Goal: Task Accomplishment & Management: Complete application form

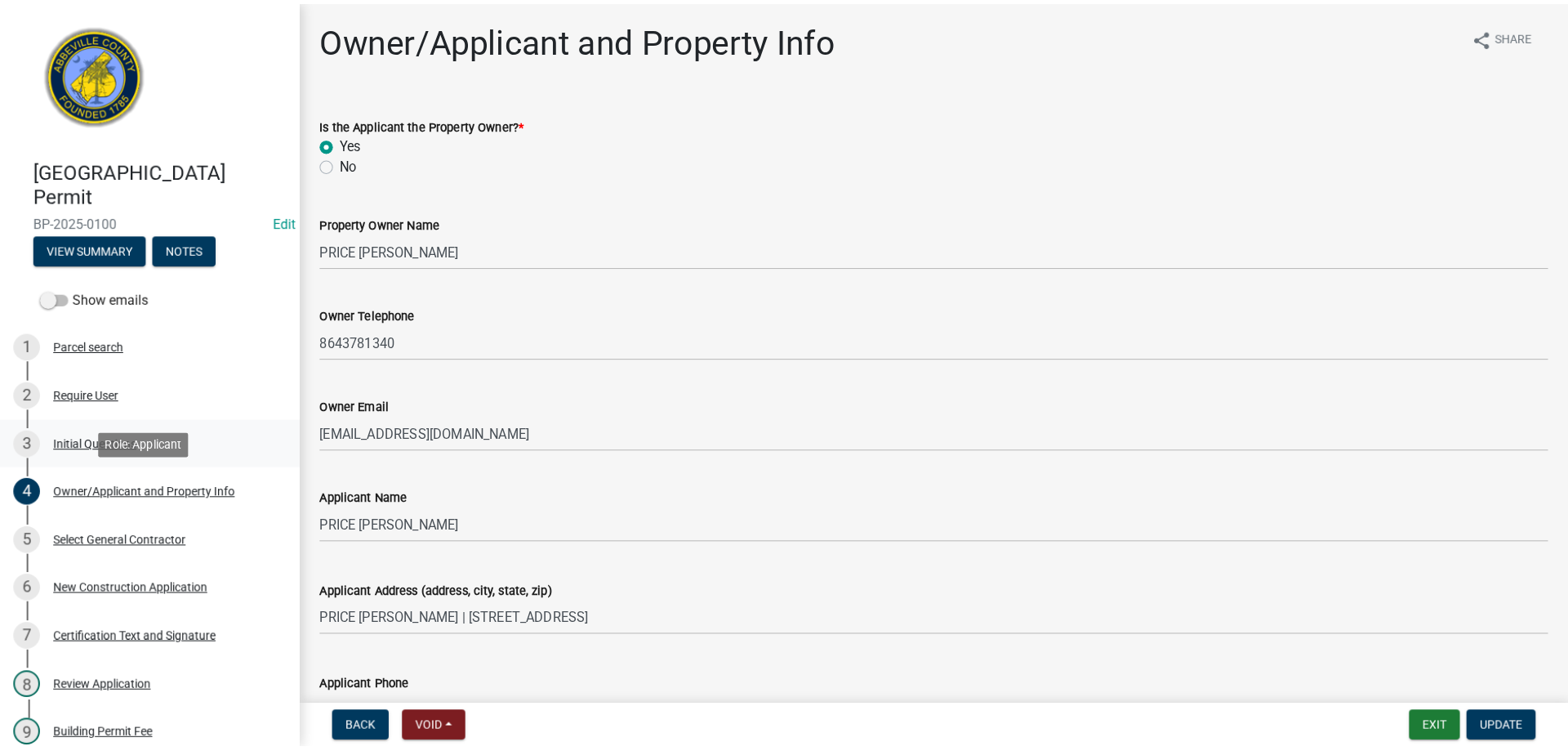
scroll to position [245, 0]
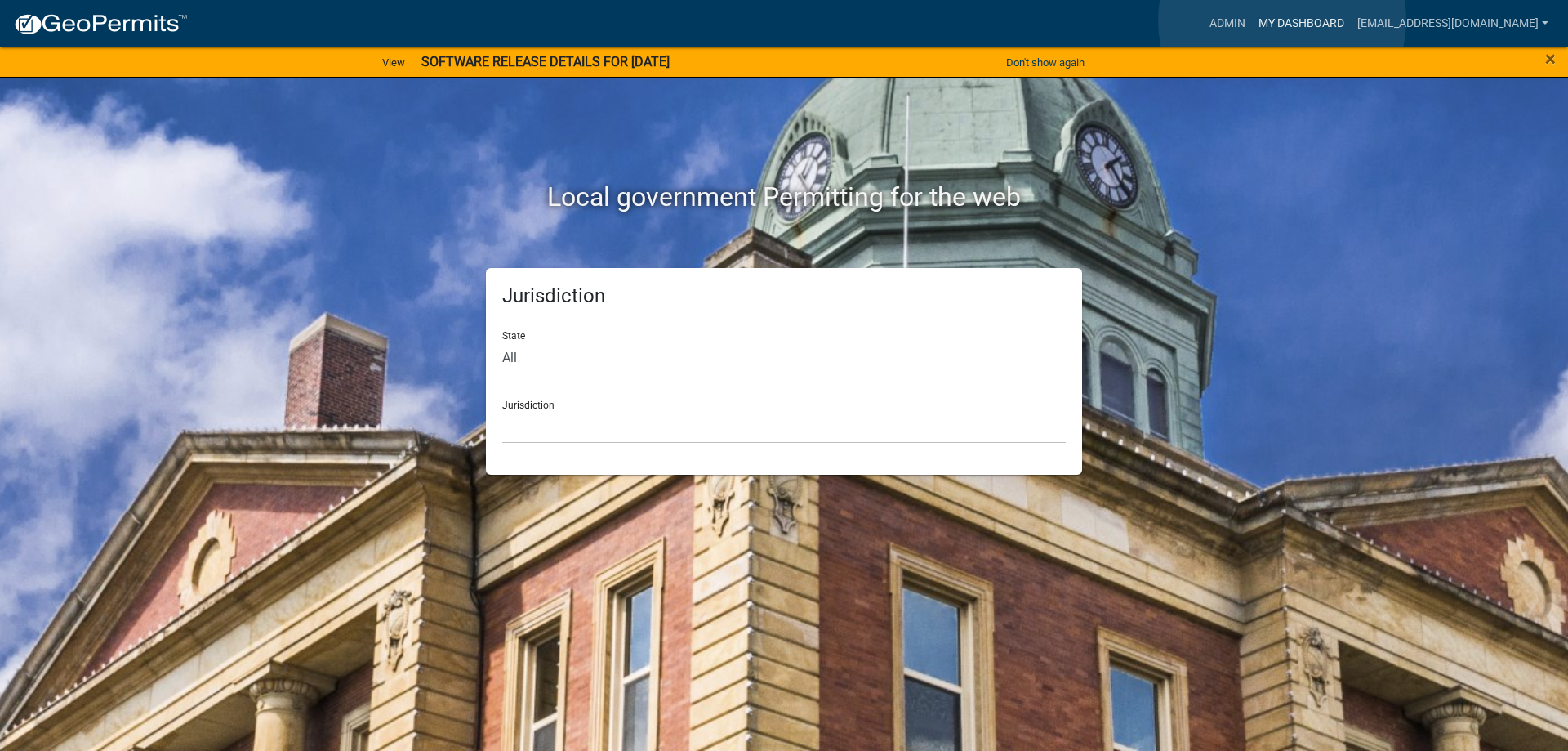
click at [1282, 20] on link "My Dashboard" at bounding box center [1302, 24] width 99 height 31
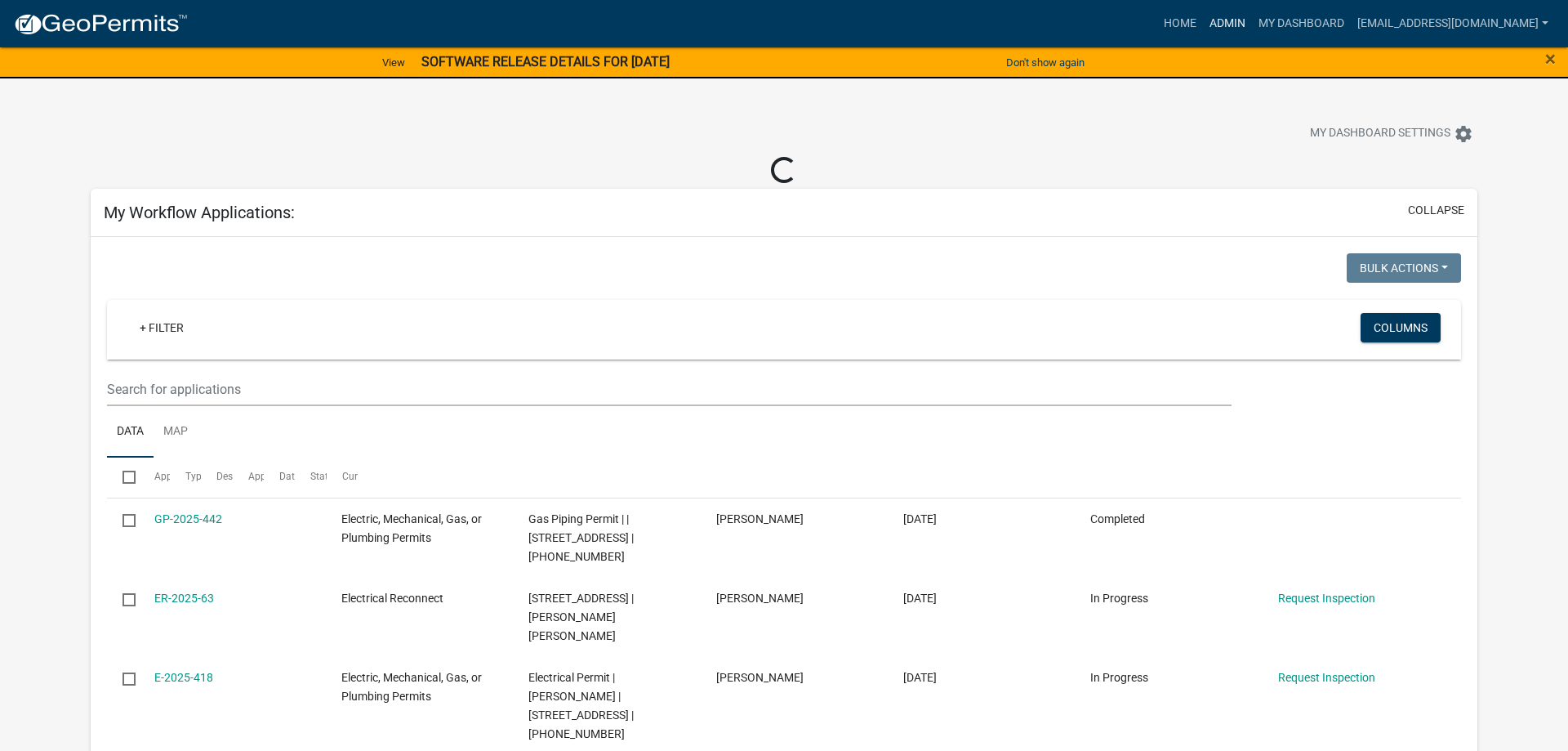
click at [1203, 25] on link "Admin" at bounding box center [1228, 24] width 49 height 31
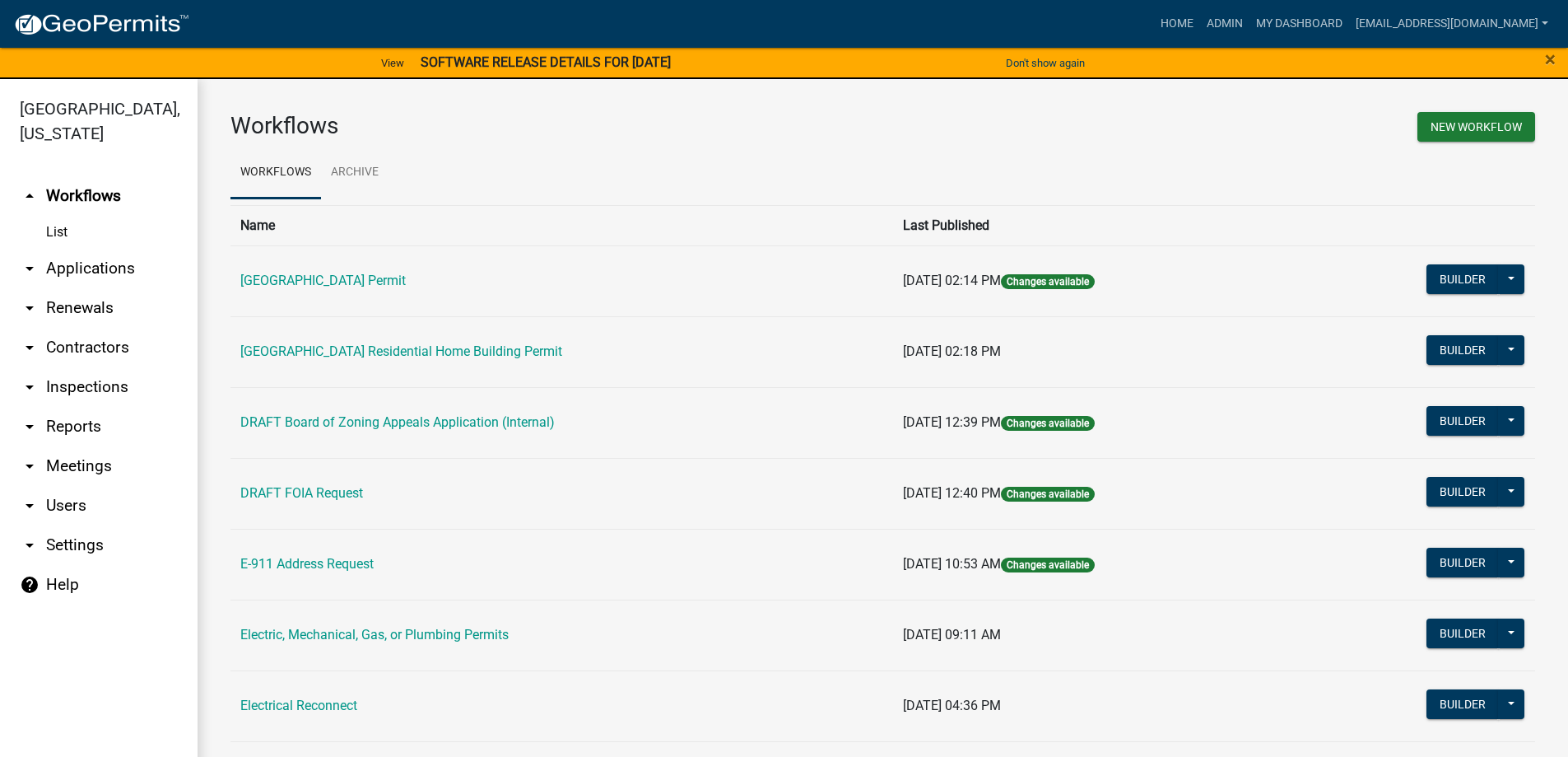
click at [97, 269] on link "arrow_drop_down Applications" at bounding box center [99, 269] width 197 height 39
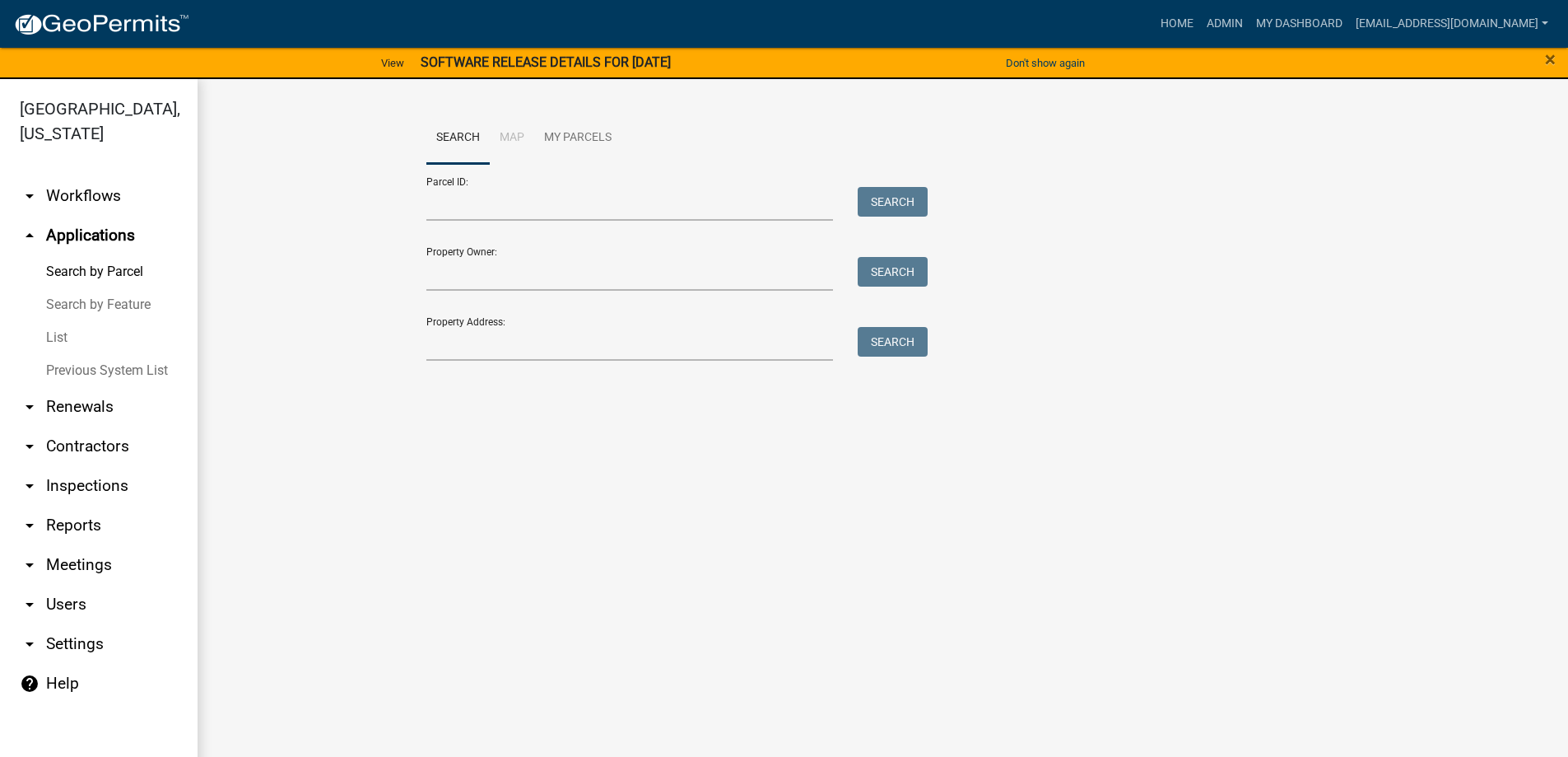
click at [55, 336] on link "List" at bounding box center [99, 337] width 197 height 33
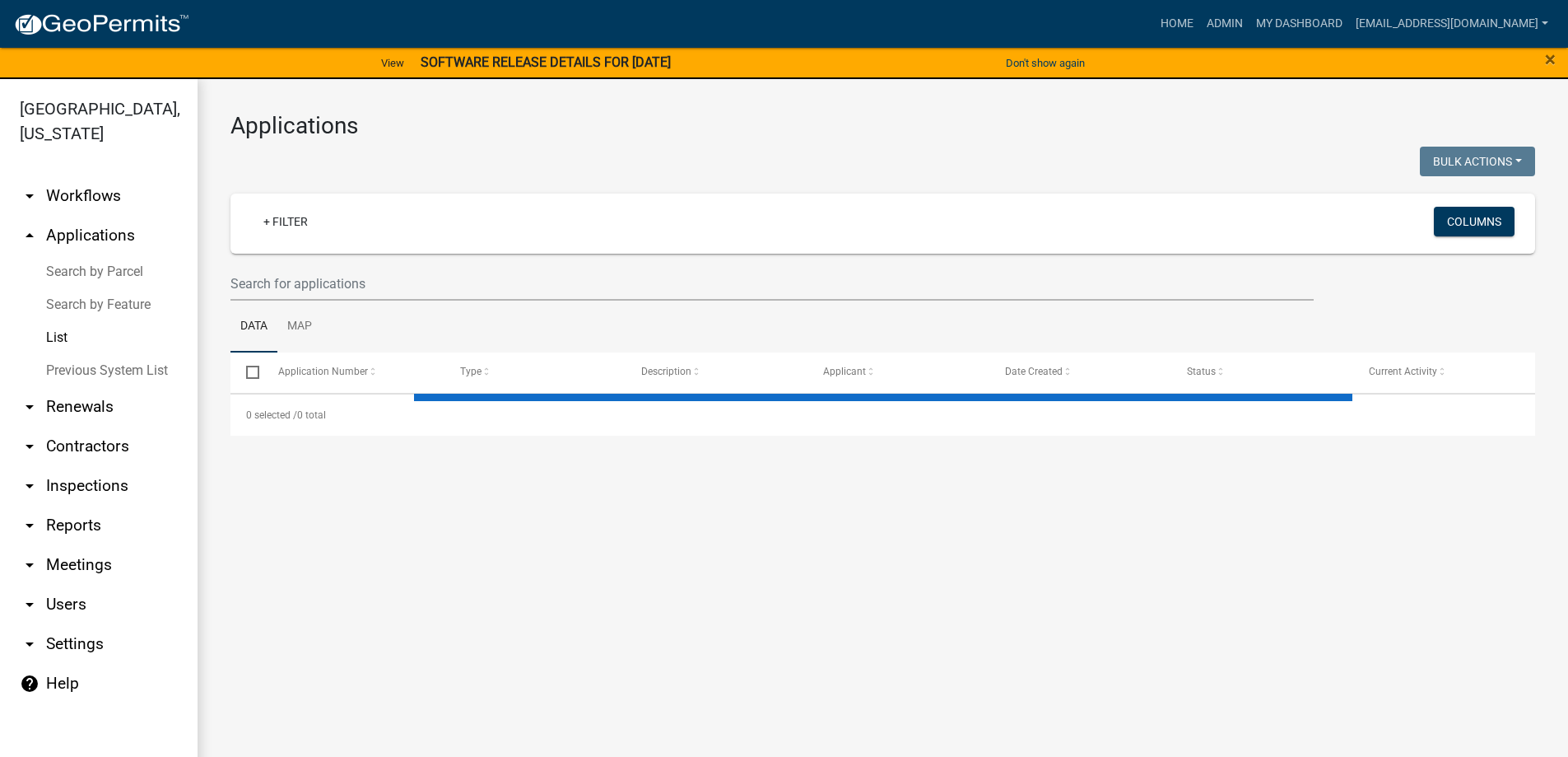
select select "3: 100"
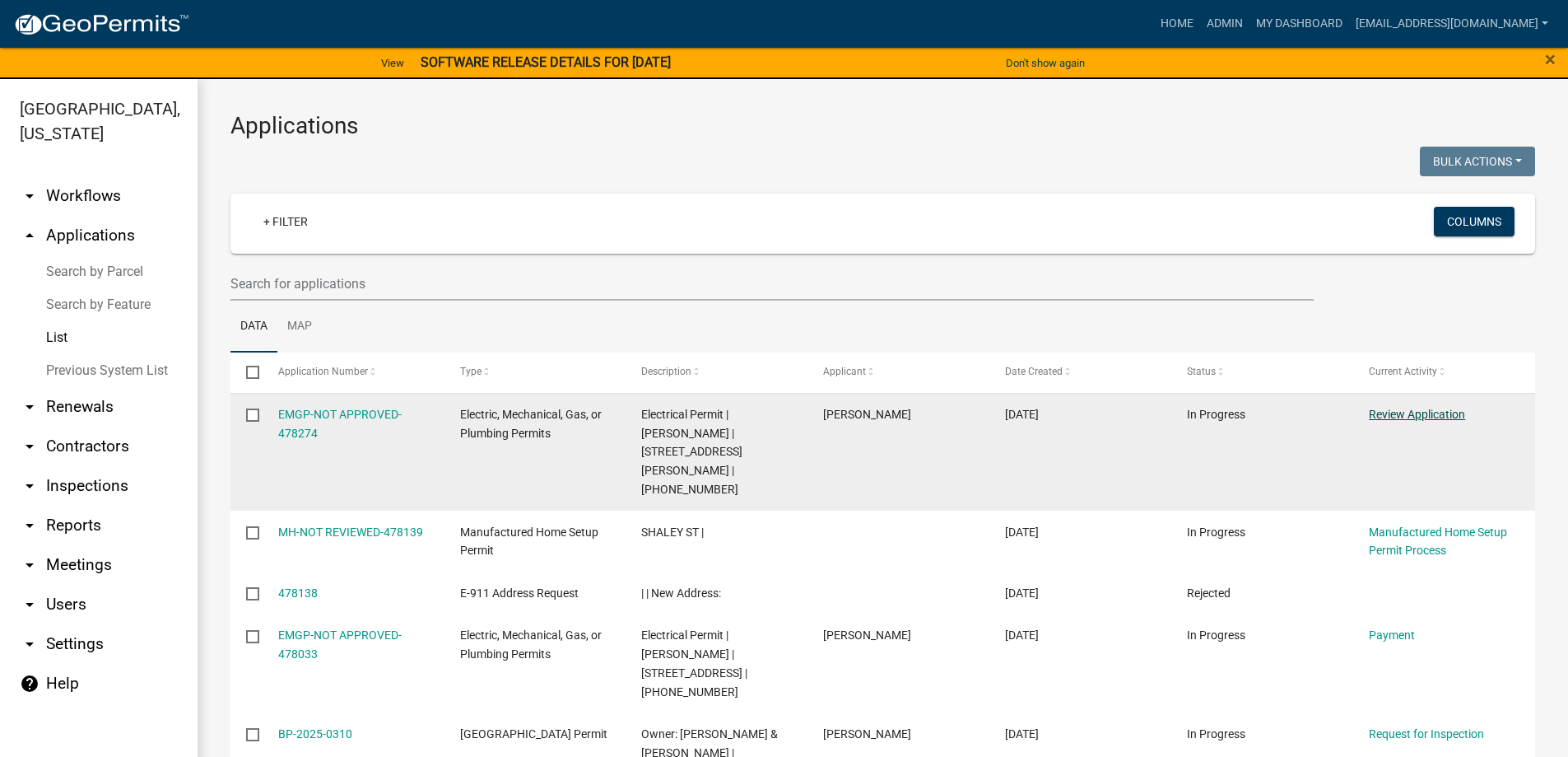
click at [1417, 419] on link "Review Application" at bounding box center [1417, 414] width 96 height 13
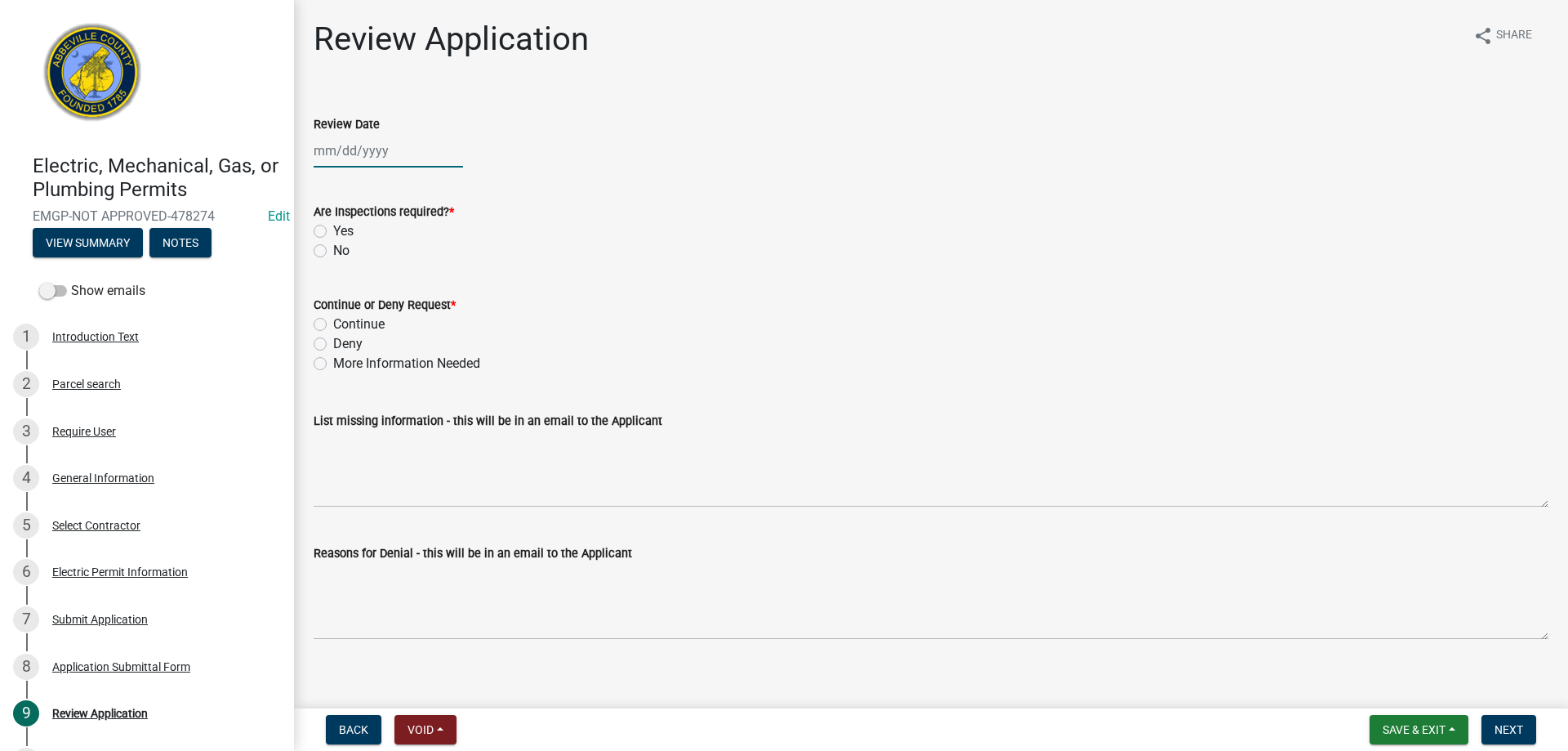
click at [384, 151] on div at bounding box center [388, 150] width 150 height 33
select select "9"
select select "2025"
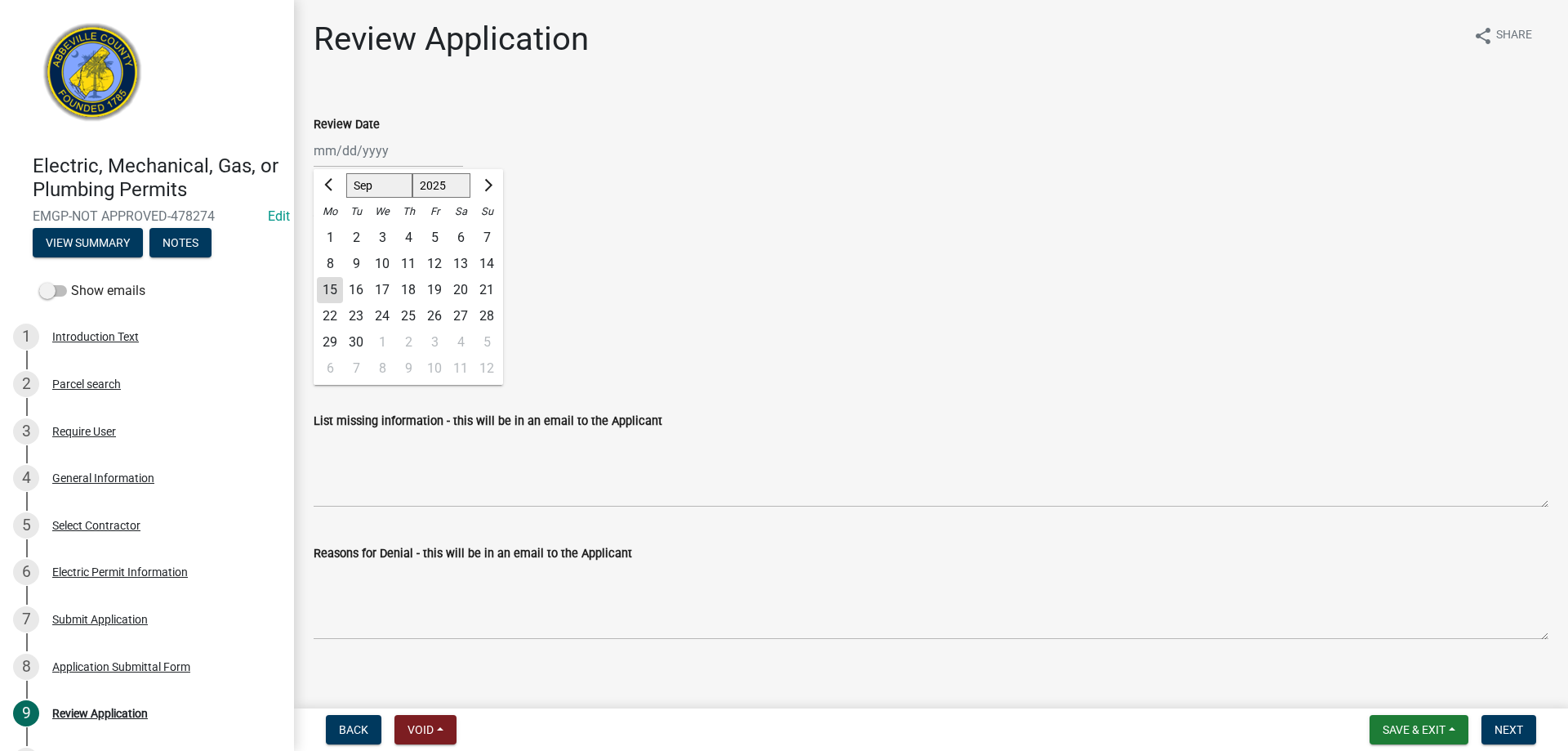
click at [337, 287] on div "15" at bounding box center [329, 290] width 26 height 26
type input "[DATE]"
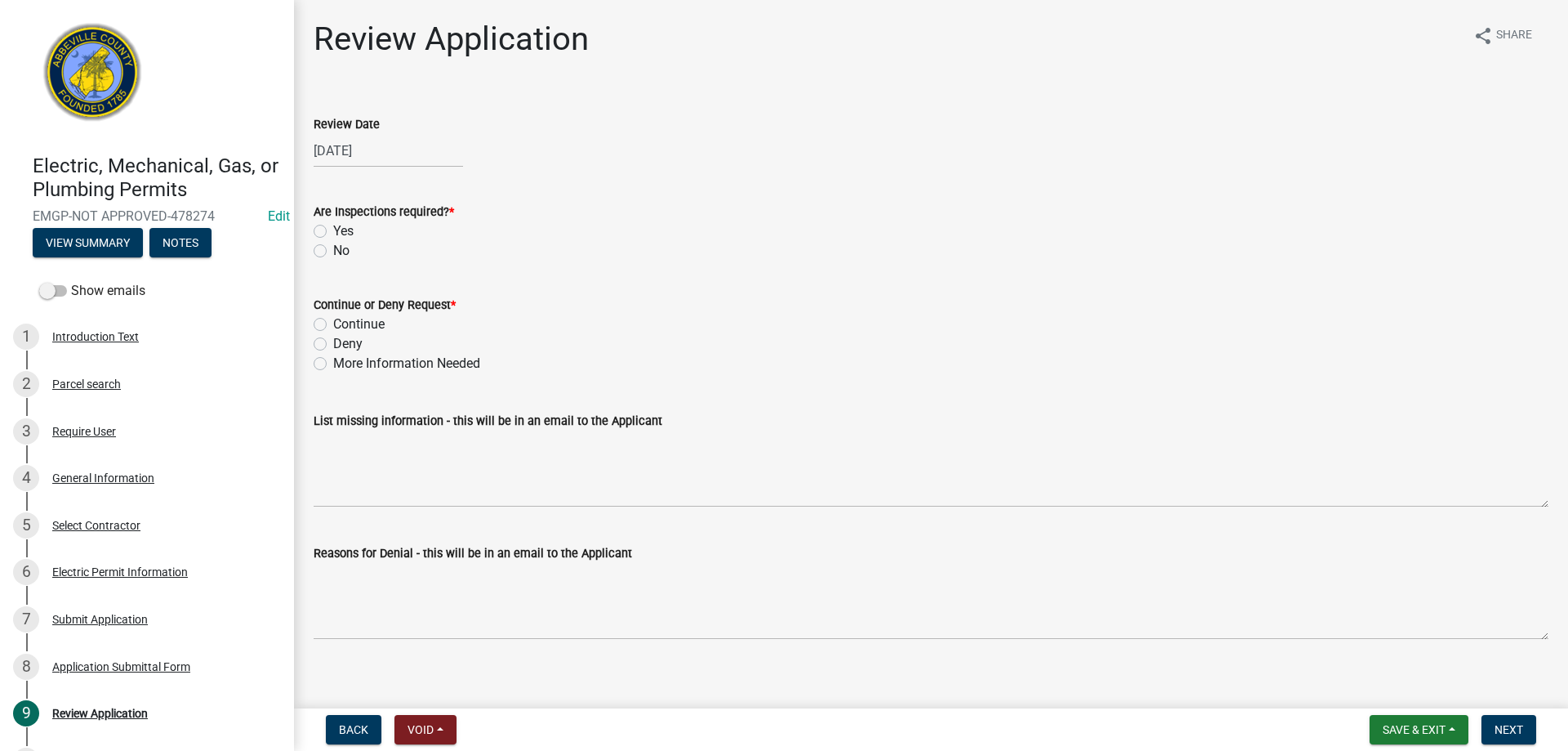
click at [333, 232] on label "Yes" at bounding box center [343, 231] width 20 height 20
click at [333, 232] on input "Yes" at bounding box center [338, 226] width 10 height 10
radio input "true"
click at [333, 321] on label "Continue" at bounding box center [358, 324] width 51 height 20
click at [333, 321] on input "Continue" at bounding box center [338, 319] width 10 height 10
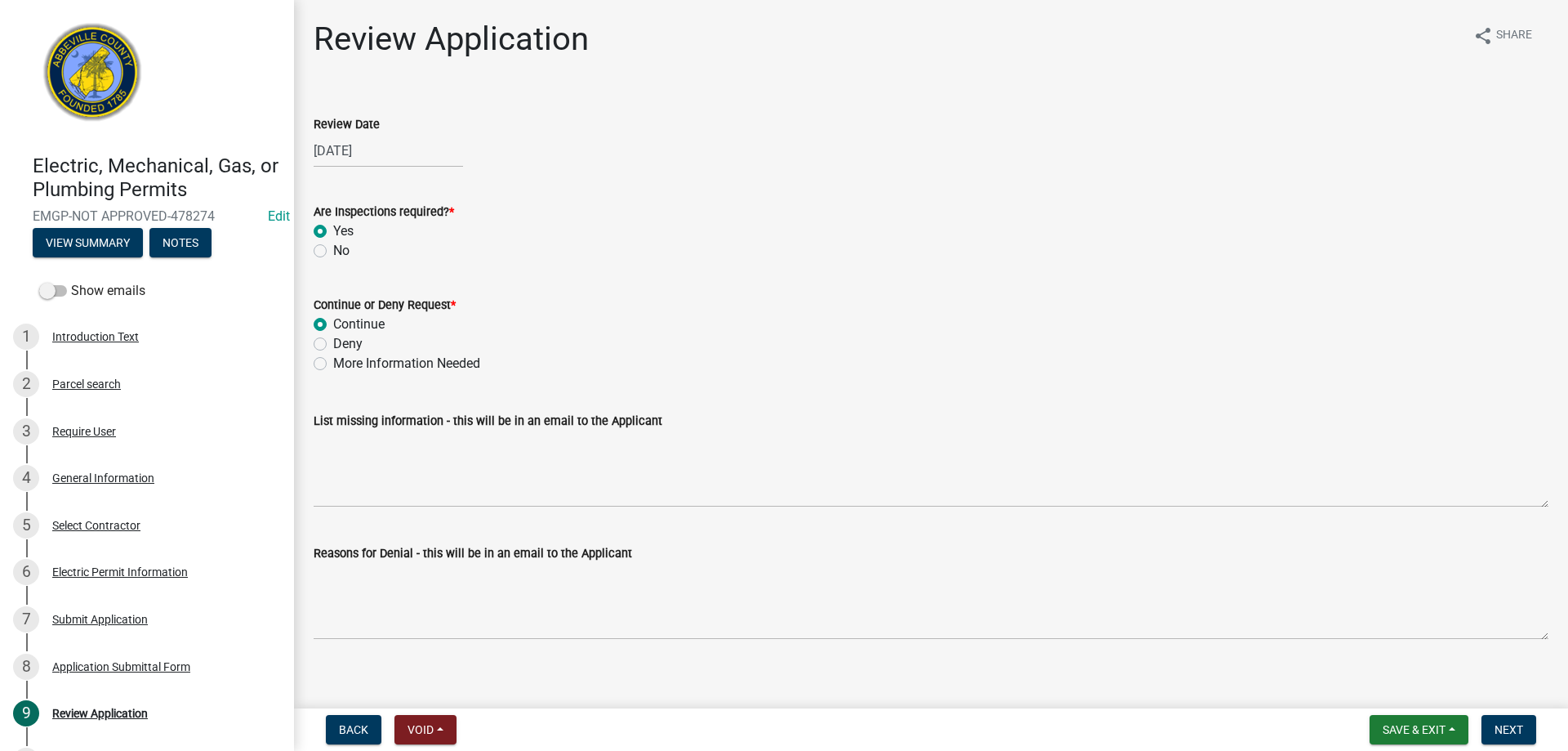
radio input "true"
click at [1489, 731] on button "Next" at bounding box center [1508, 730] width 54 height 30
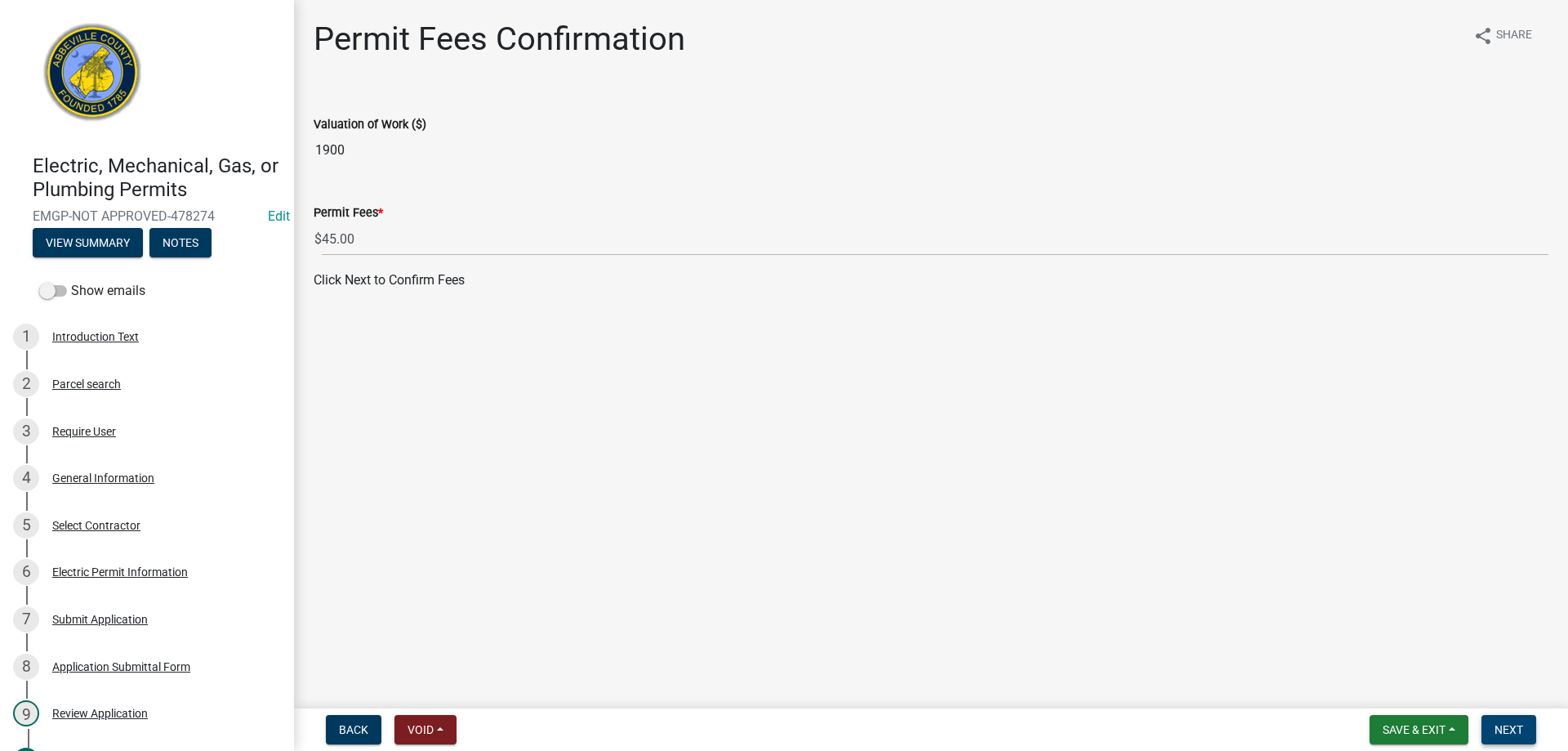
click at [1521, 730] on span "Next" at bounding box center [1509, 729] width 29 height 13
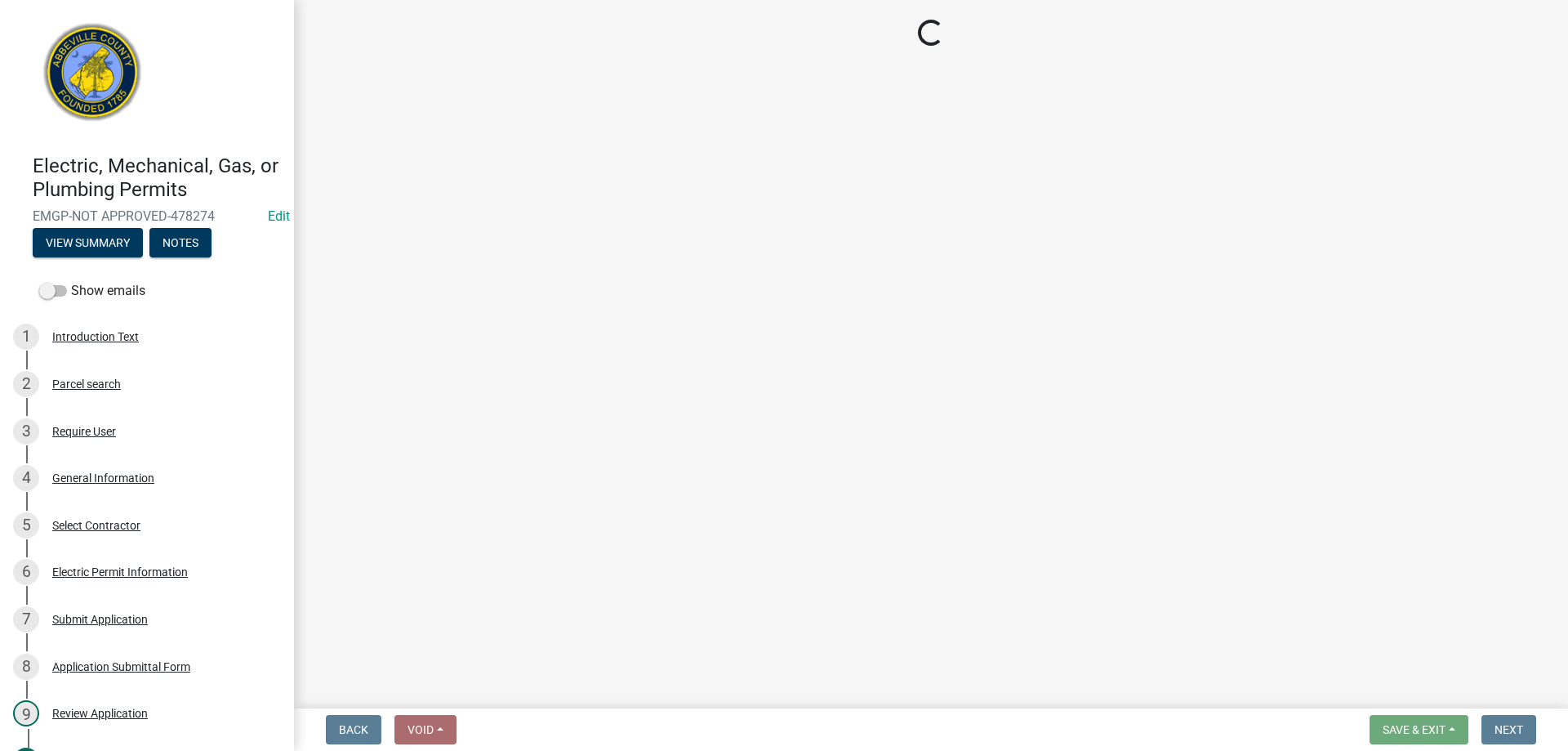
select select "3: 3"
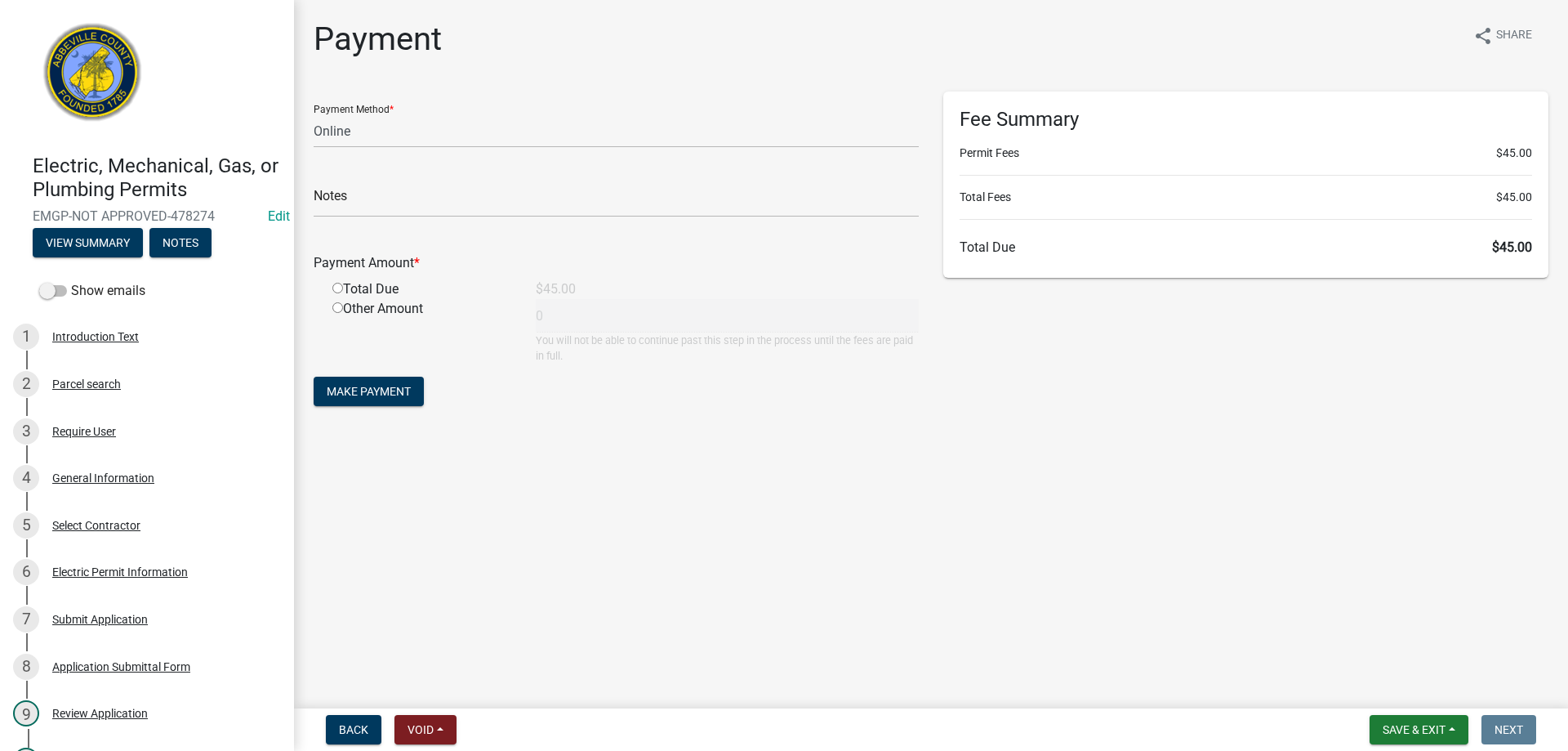
click at [1446, 713] on nav "Back Void Withdraw Lock Expire Void Save & Exit Save Save & Exit Next" at bounding box center [930, 730] width 1274 height 43
click at [1434, 717] on button "Save & Exit" at bounding box center [1419, 730] width 99 height 30
click at [1424, 691] on button "Save & Exit" at bounding box center [1404, 687] width 131 height 39
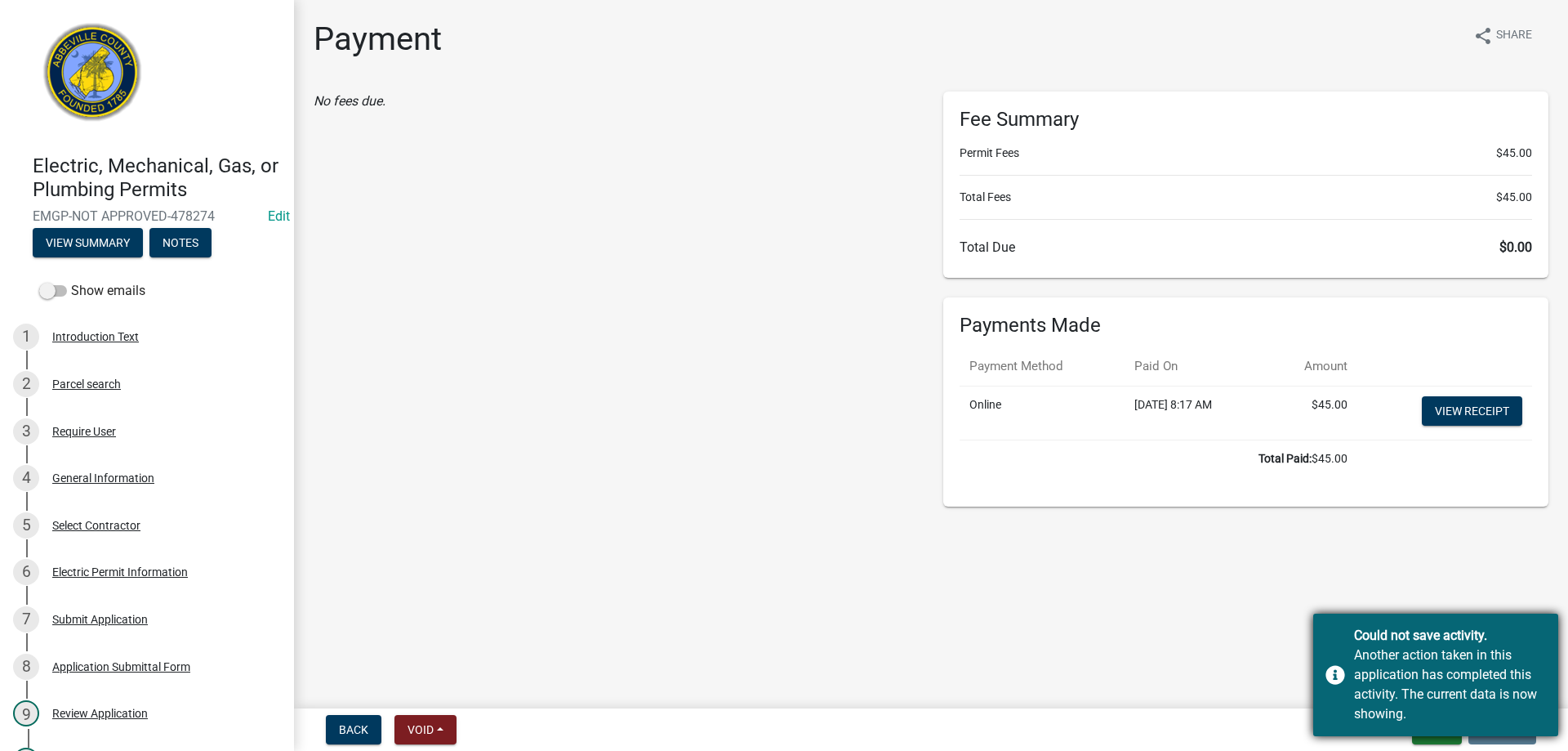
click at [1432, 735] on div "Could not save activity. Another action taken in this application has completed…" at bounding box center [1436, 675] width 245 height 123
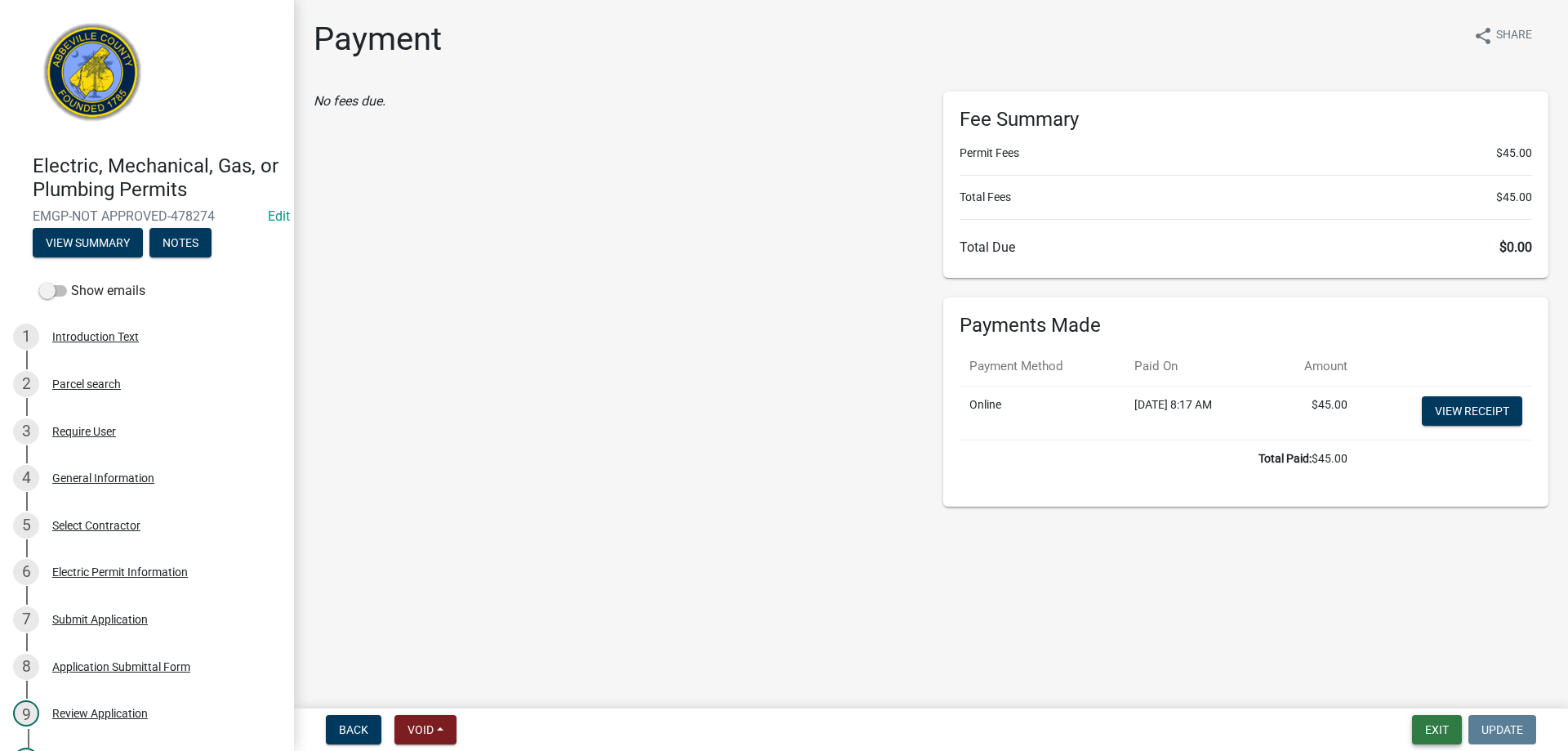
click at [1432, 735] on button "Exit" at bounding box center [1437, 730] width 50 height 30
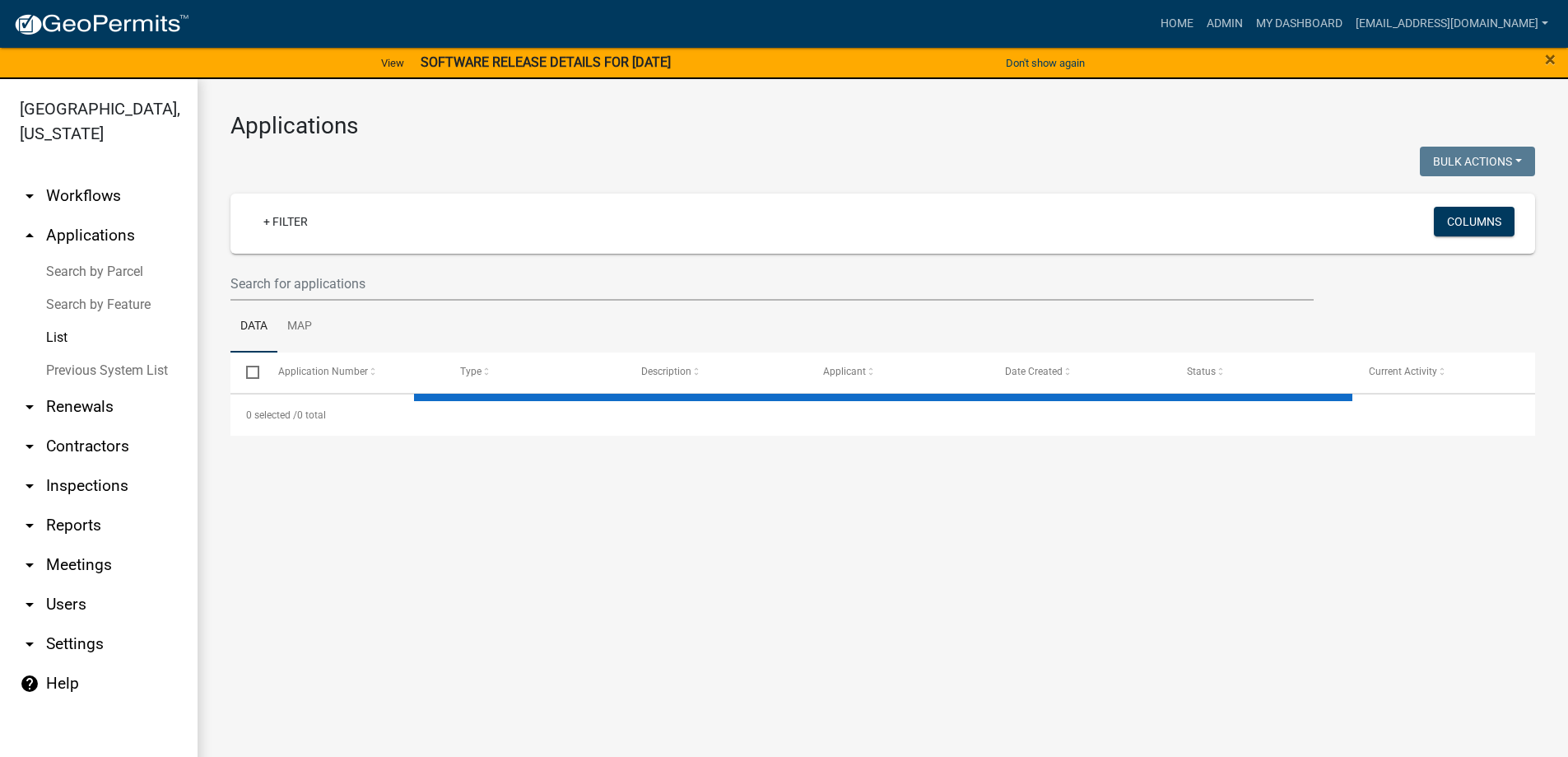
select select "3: 100"
